Goal: Transaction & Acquisition: Download file/media

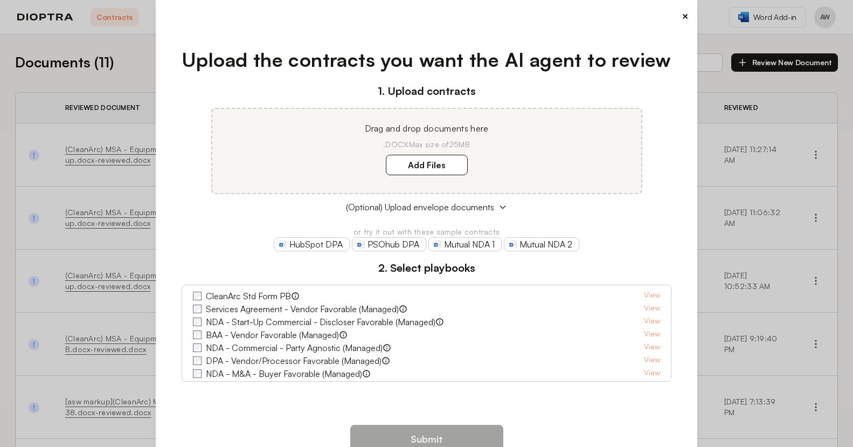
click at [683, 18] on button "×" at bounding box center [685, 16] width 7 height 15
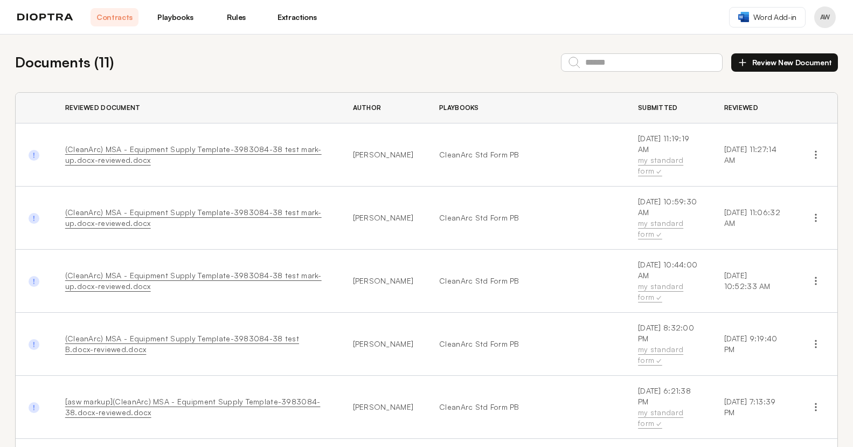
click at [175, 17] on link "Playbooks" at bounding box center [175, 17] width 48 height 18
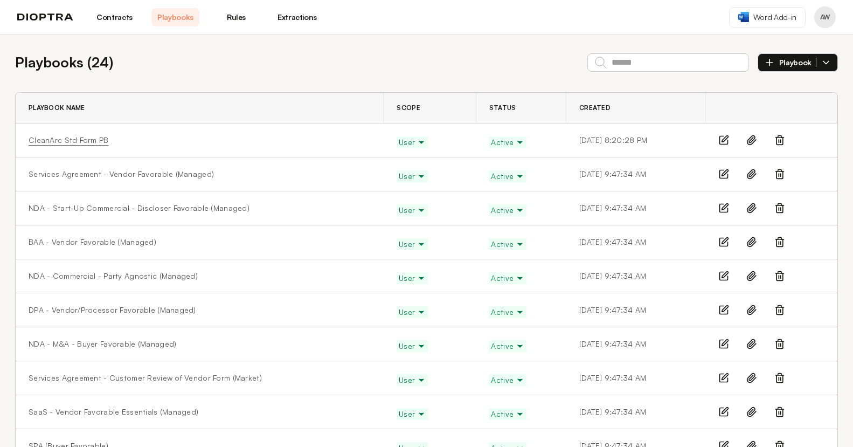
click at [69, 136] on link "CleanArc Std Form PB" at bounding box center [69, 140] width 80 height 11
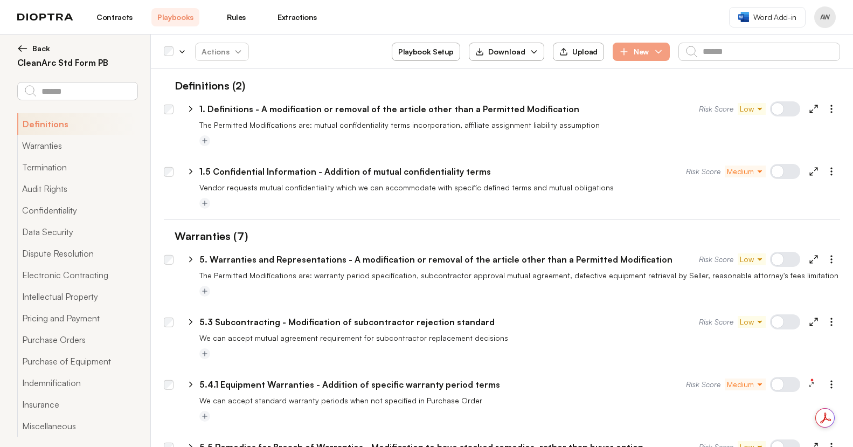
click at [510, 48] on div "Download" at bounding box center [500, 51] width 50 height 11
click at [514, 99] on button "As JSON" at bounding box center [507, 96] width 61 height 19
click at [107, 17] on link "Contracts" at bounding box center [115, 17] width 48 height 18
